Goal: Information Seeking & Learning: Learn about a topic

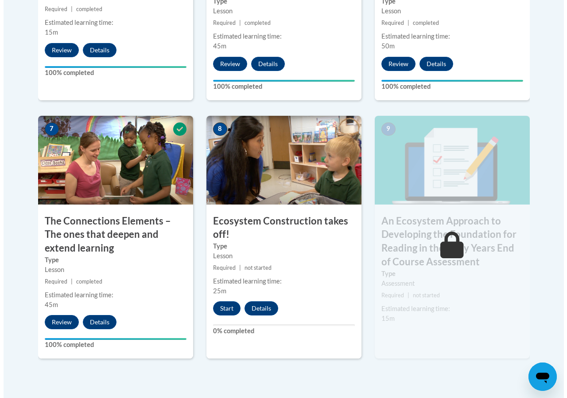
scroll to position [798, 0]
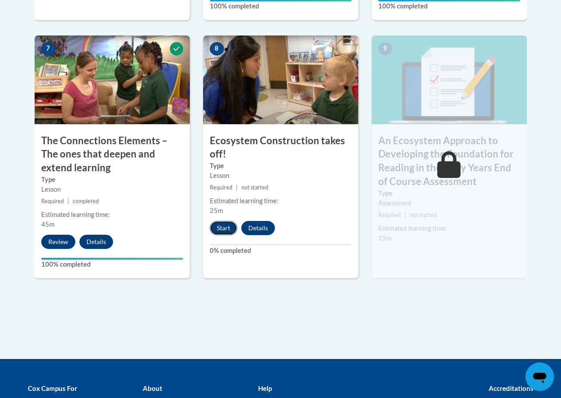
click at [222, 233] on button "Start" at bounding box center [223, 228] width 27 height 14
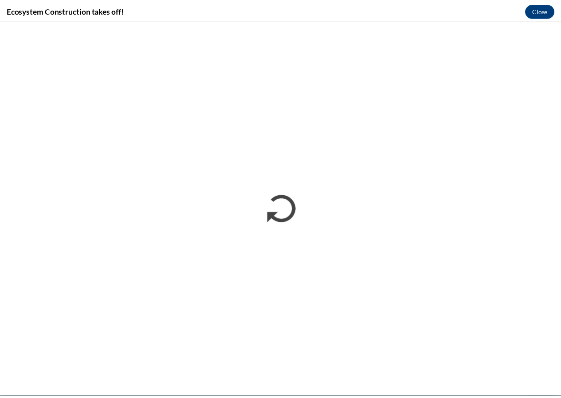
scroll to position [0, 0]
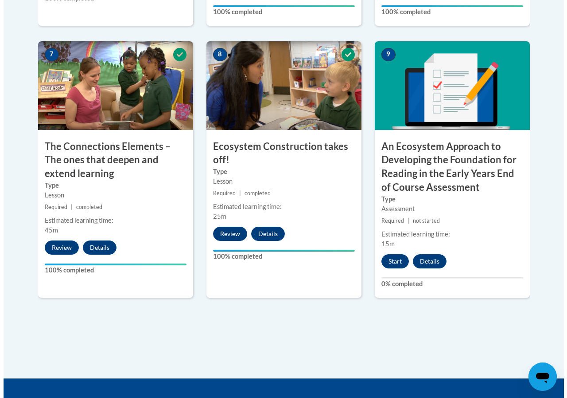
scroll to position [887, 0]
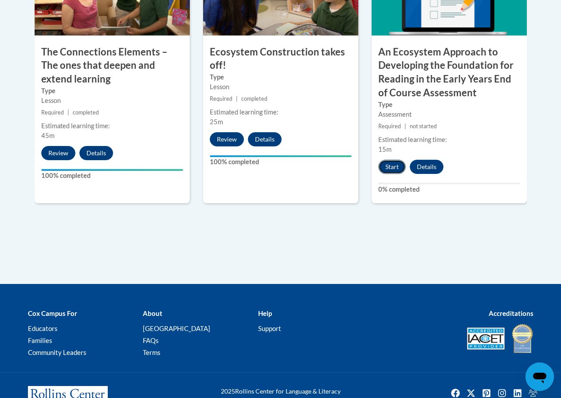
click at [388, 168] on button "Start" at bounding box center [391, 167] width 27 height 14
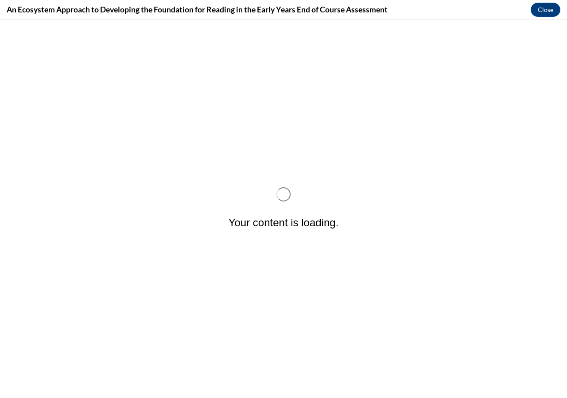
scroll to position [0, 0]
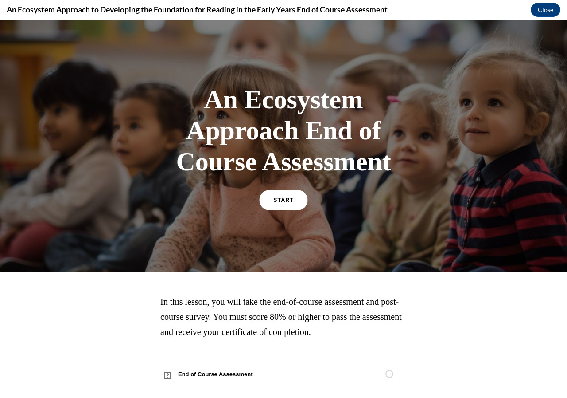
click at [283, 198] on span "START" at bounding box center [284, 200] width 20 height 7
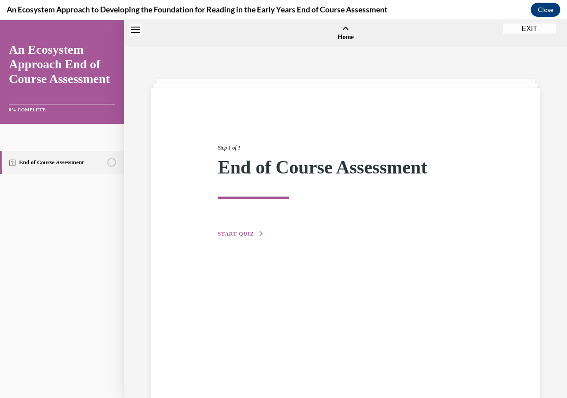
scroll to position [27, 0]
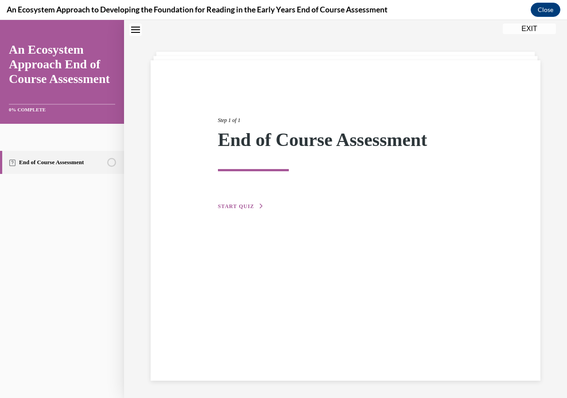
click at [244, 204] on span "START QUIZ" at bounding box center [236, 206] width 36 height 6
